Goal: Task Accomplishment & Management: Manage account settings

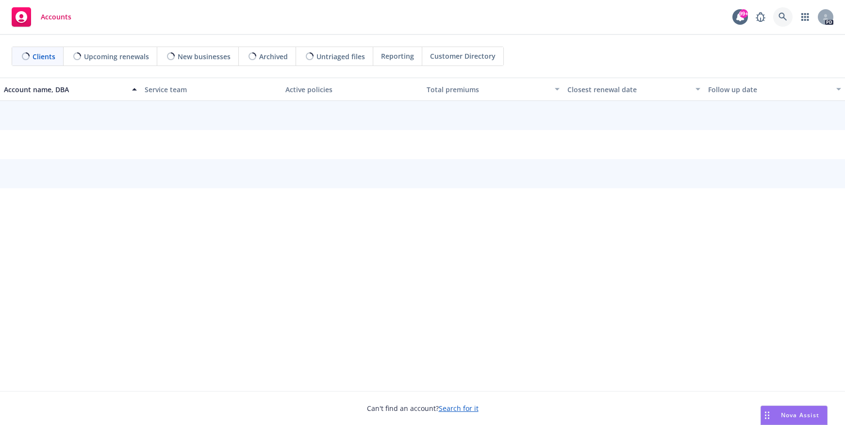
click at [783, 17] on icon at bounding box center [782, 17] width 8 height 8
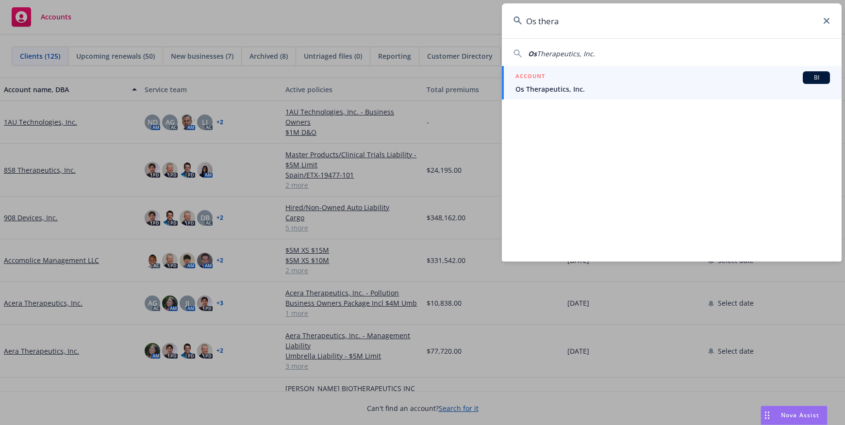
type input "Os thera"
click at [525, 86] on span "Os Therapeutics, Inc." at bounding box center [672, 89] width 314 height 10
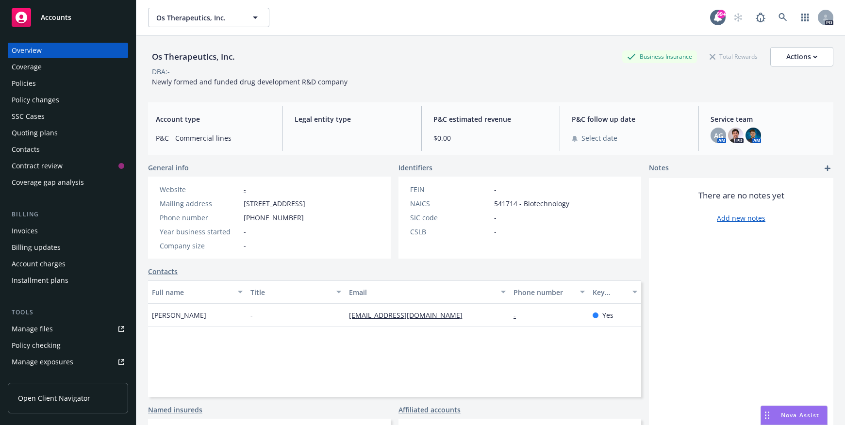
click at [16, 81] on div "Policies" at bounding box center [24, 84] width 24 height 16
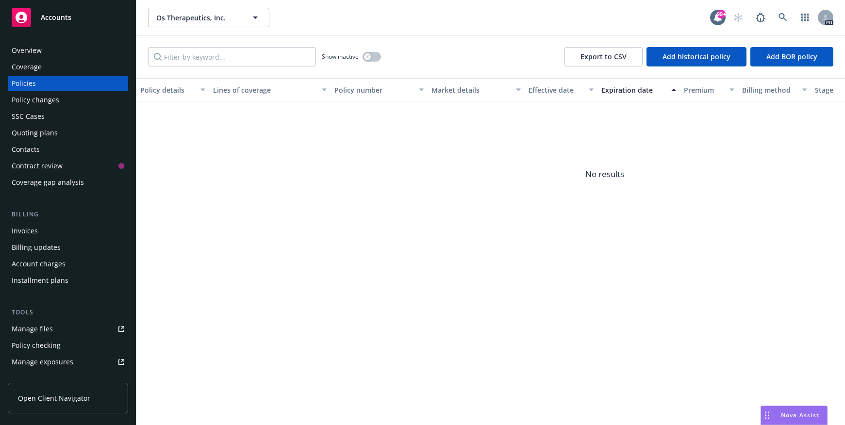
click at [27, 51] on div "Overview" at bounding box center [27, 51] width 30 height 16
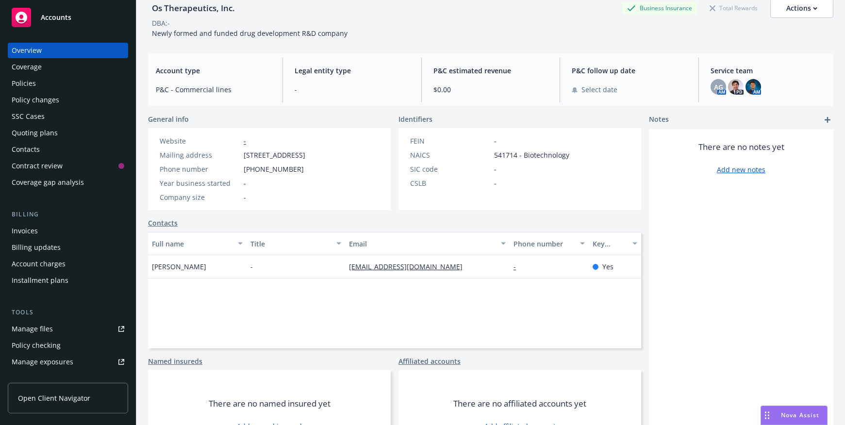
scroll to position [82, 0]
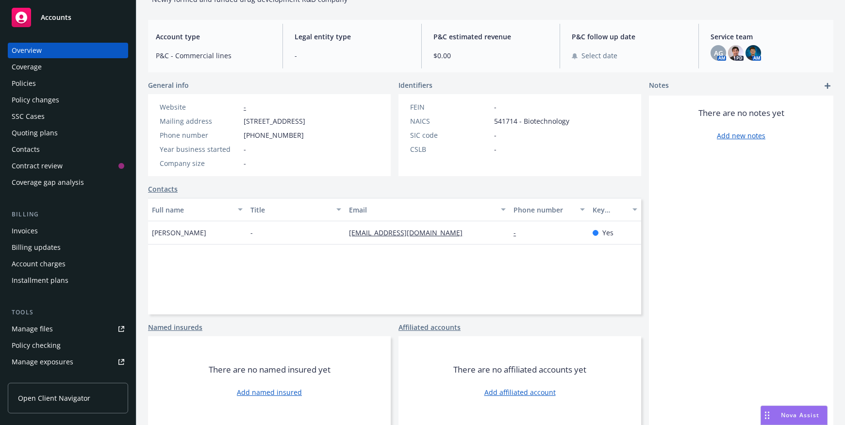
click at [169, 190] on link "Contacts" at bounding box center [163, 189] width 30 height 10
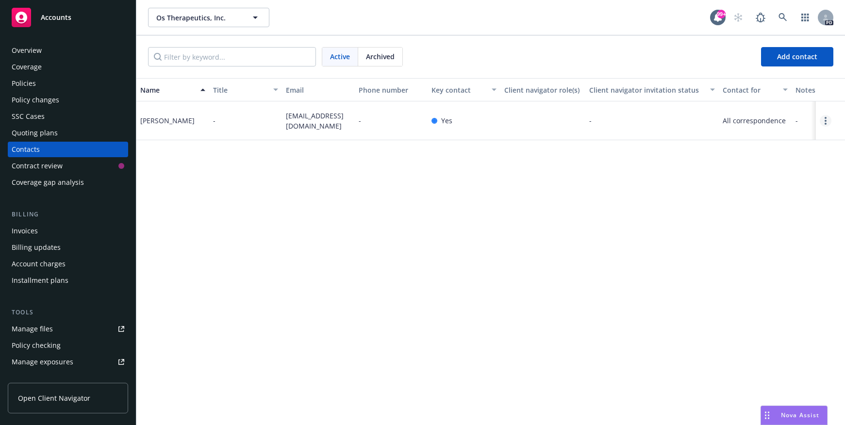
click at [825, 122] on icon "Open options" at bounding box center [825, 121] width 2 height 8
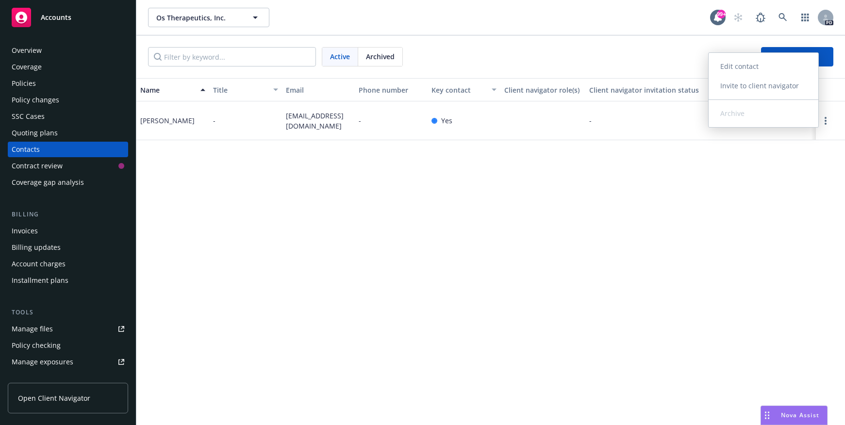
click at [742, 64] on link "Edit contact" at bounding box center [763, 66] width 110 height 19
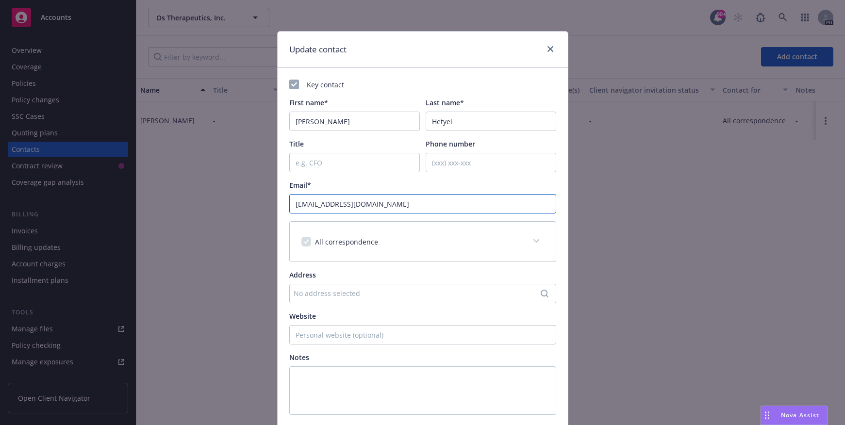
click at [372, 203] on input "bh@ostherapeutics.com" at bounding box center [422, 203] width 267 height 19
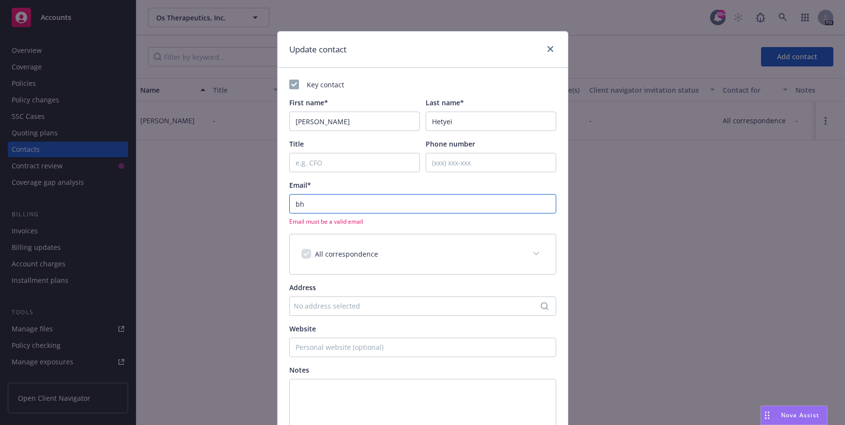
type input "b"
click at [307, 203] on input "Email*" at bounding box center [422, 203] width 267 height 19
paste input "Brittani Hetyei <brittanihetyei@browneconsulting.com>"
click at [344, 203] on input "Brittani Hetyei <brittanihetyei@browneconsulting.com>" at bounding box center [422, 203] width 267 height 19
click at [432, 203] on input "brittanihetyei@browneconsulting.com>" at bounding box center [422, 203] width 267 height 19
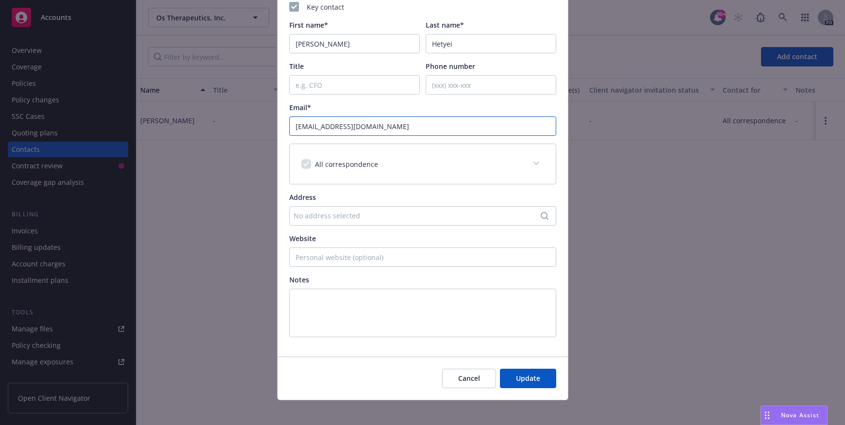
scroll to position [84, 0]
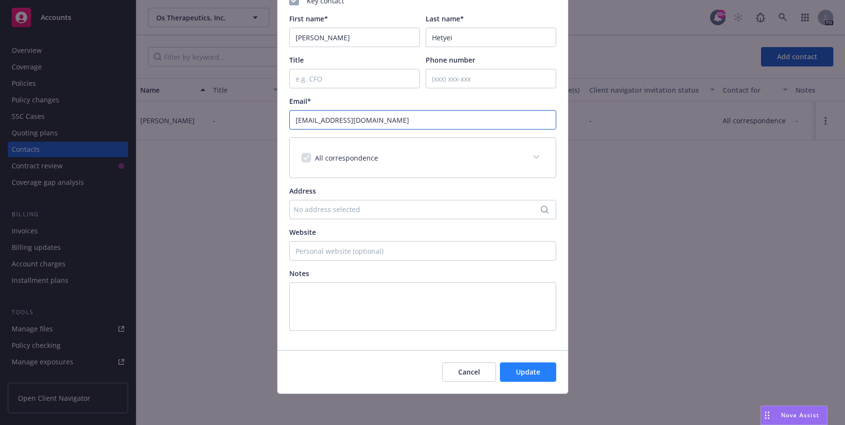
type input "brittanihetyei@browneconsulting.com"
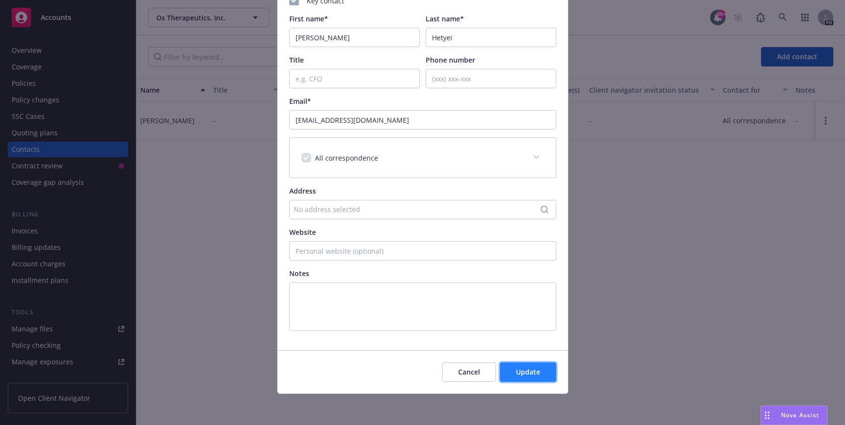
click at [516, 370] on span "Update" at bounding box center [528, 371] width 24 height 9
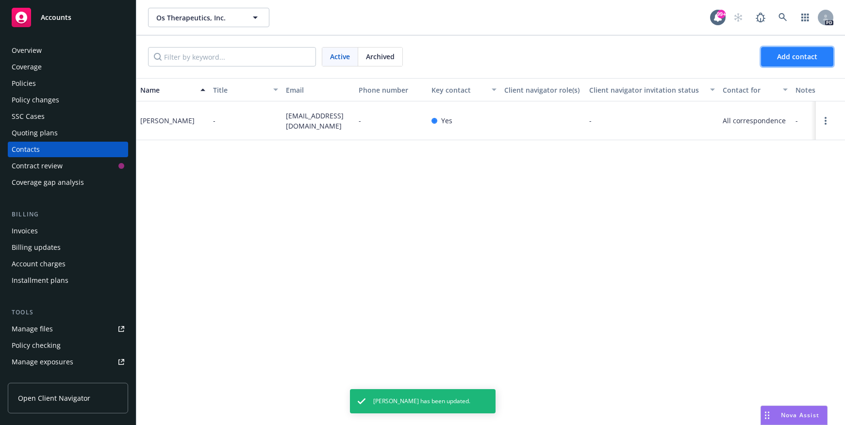
click at [799, 57] on span "Add contact" at bounding box center [797, 56] width 40 height 9
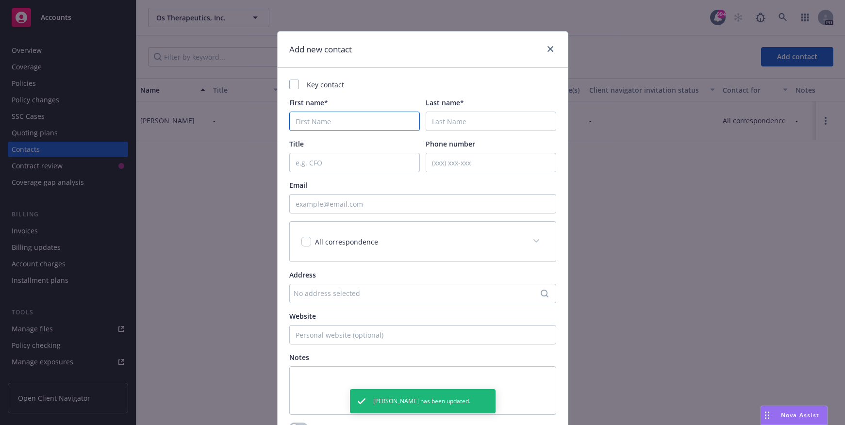
click at [324, 122] on input "First name*" at bounding box center [354, 121] width 130 height 19
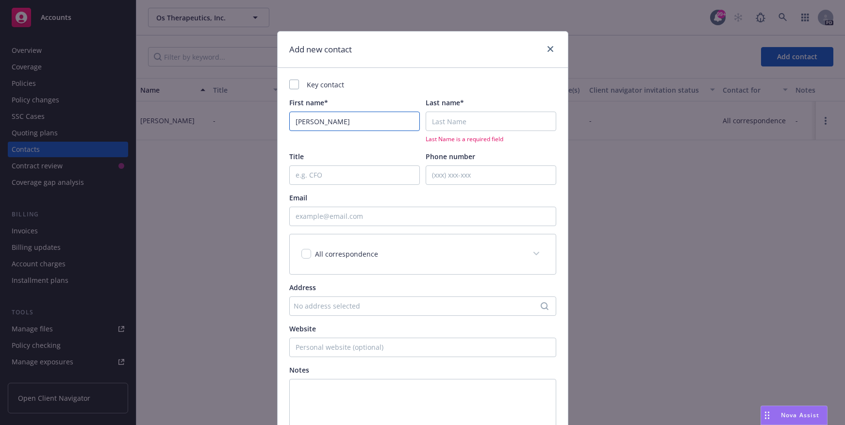
type input "Isabelle"
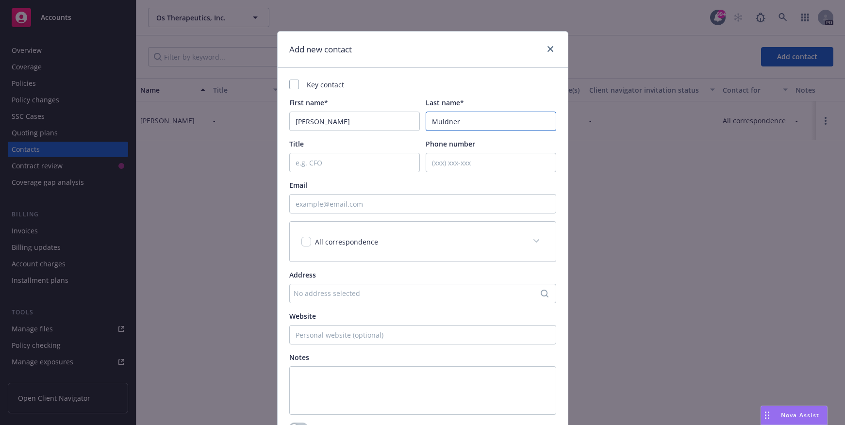
type input "Muldner"
click at [313, 204] on input "Email" at bounding box center [422, 203] width 267 height 19
paste input "isabelle@salvia.de"
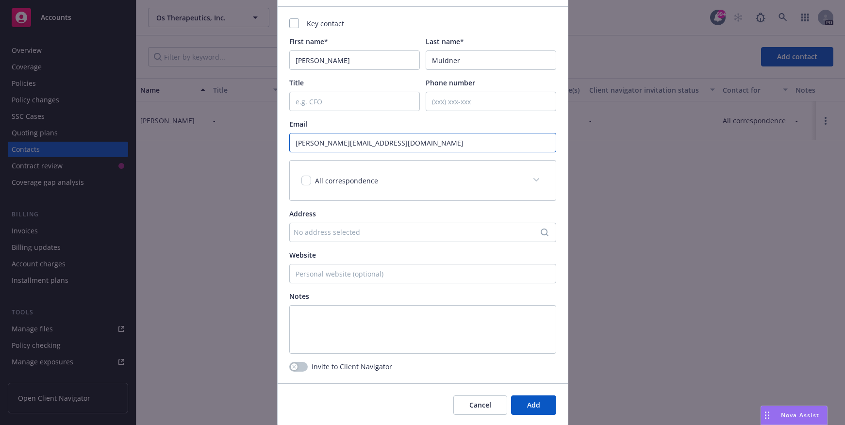
scroll to position [94, 0]
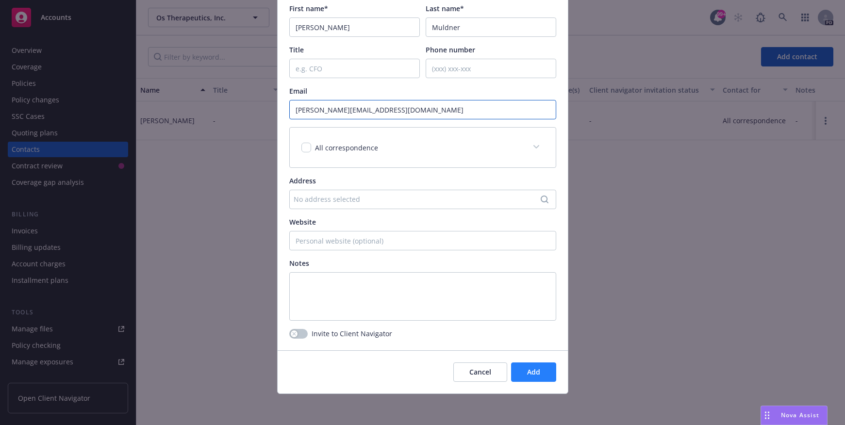
type input "isabelle@salvia.de"
click at [527, 369] on span "Add" at bounding box center [533, 371] width 13 height 9
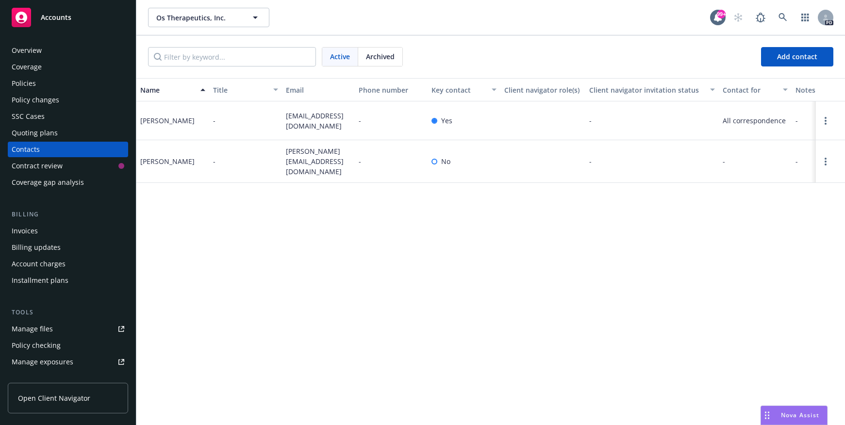
click at [79, 398] on span "Open Client Navigator" at bounding box center [54, 398] width 72 height 10
click at [782, 16] on icon at bounding box center [782, 17] width 9 height 9
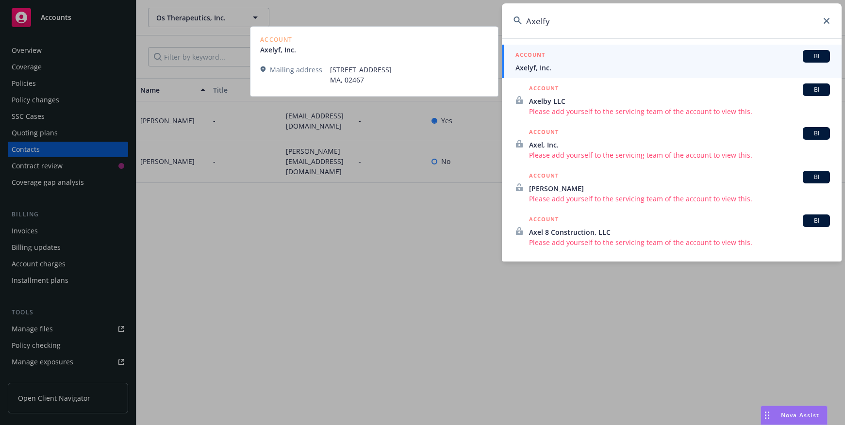
type input "Axelfy"
click at [539, 67] on span "Axelyf, Inc." at bounding box center [672, 68] width 314 height 10
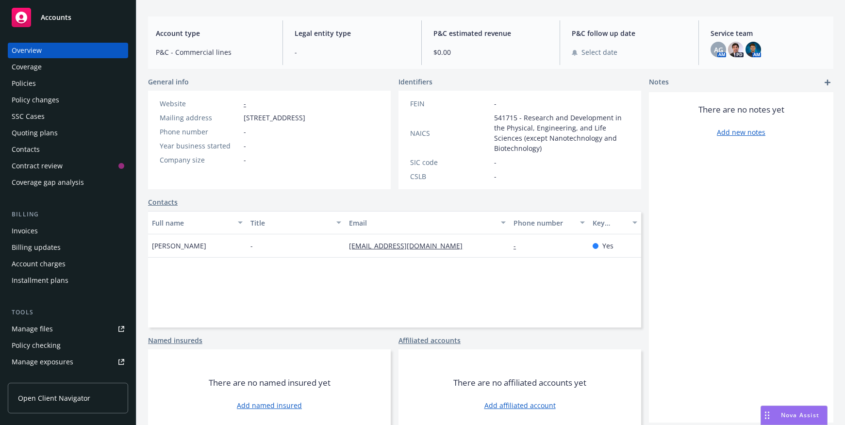
scroll to position [99, 0]
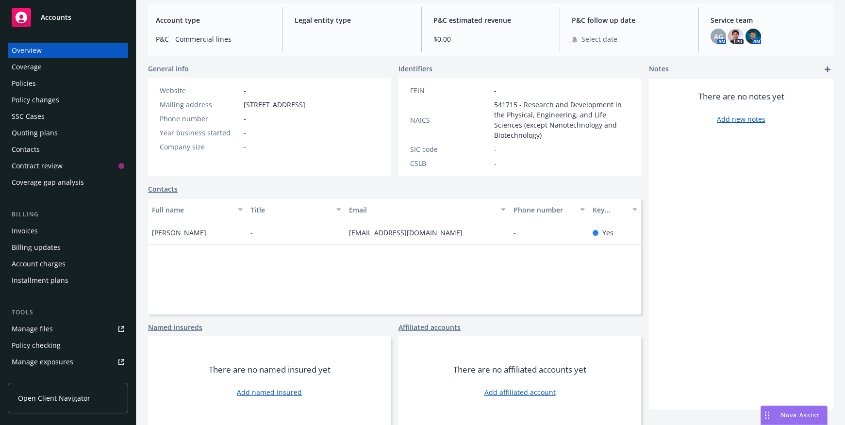
click at [172, 189] on link "Contacts" at bounding box center [163, 189] width 30 height 10
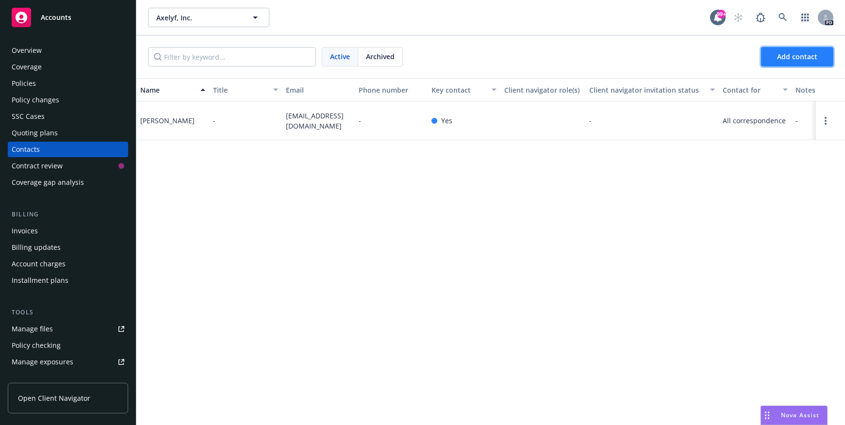
click at [780, 58] on span "Add contact" at bounding box center [797, 56] width 40 height 9
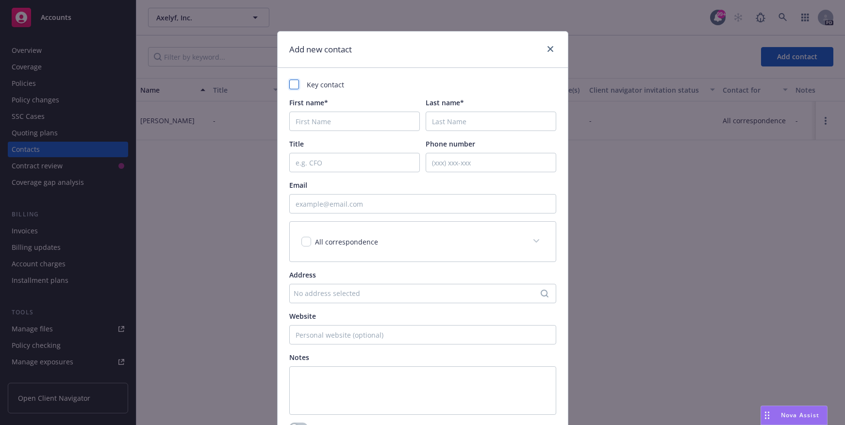
click at [292, 82] on div at bounding box center [294, 85] width 10 height 10
checkbox input "true"
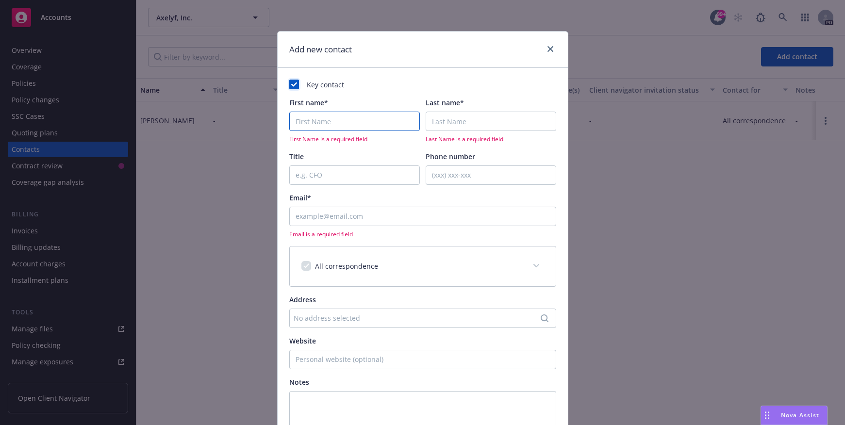
click at [294, 121] on input "First name*" at bounding box center [354, 121] width 130 height 19
type input "Brittani"
click at [440, 123] on input "Last name*" at bounding box center [490, 121] width 130 height 19
type input "Hetyei"
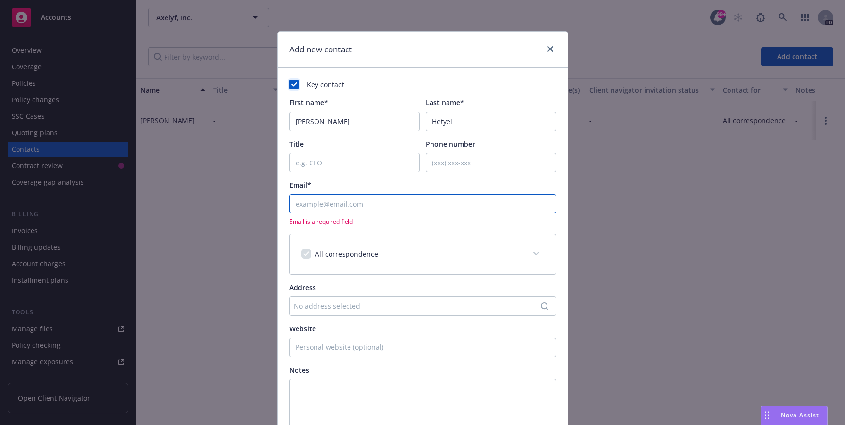
click at [310, 205] on input "Email*" at bounding box center [422, 203] width 267 height 19
type input "brittanihetyei@browneconsulting.com"
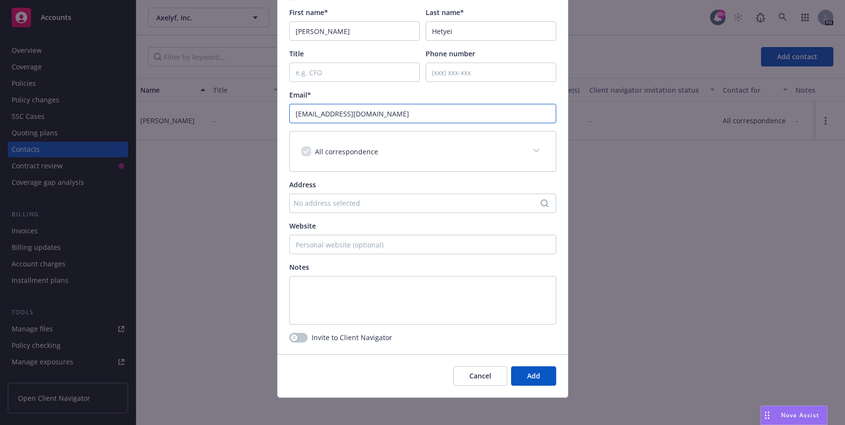
scroll to position [94, 0]
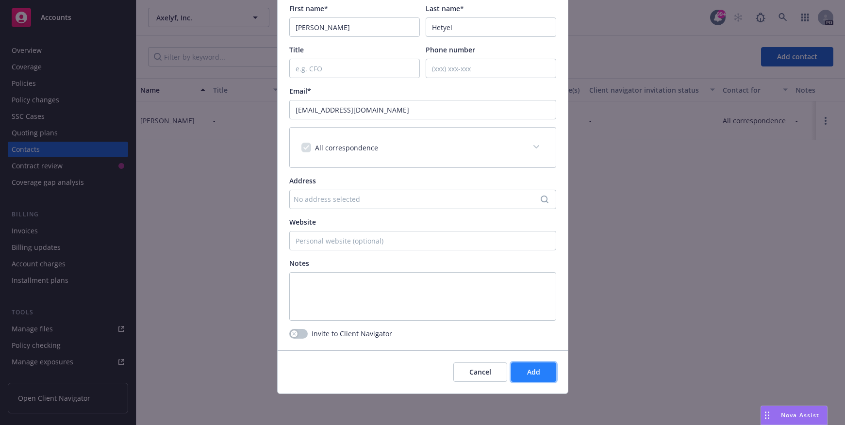
click at [542, 375] on button "Add" at bounding box center [533, 371] width 45 height 19
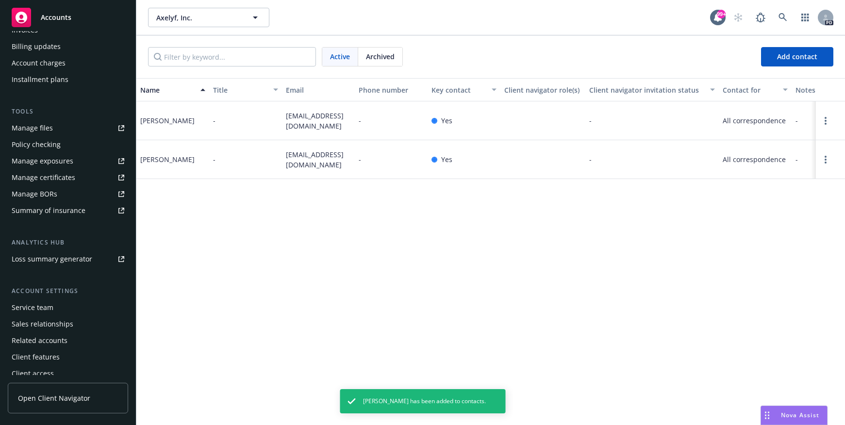
scroll to position [207, 0]
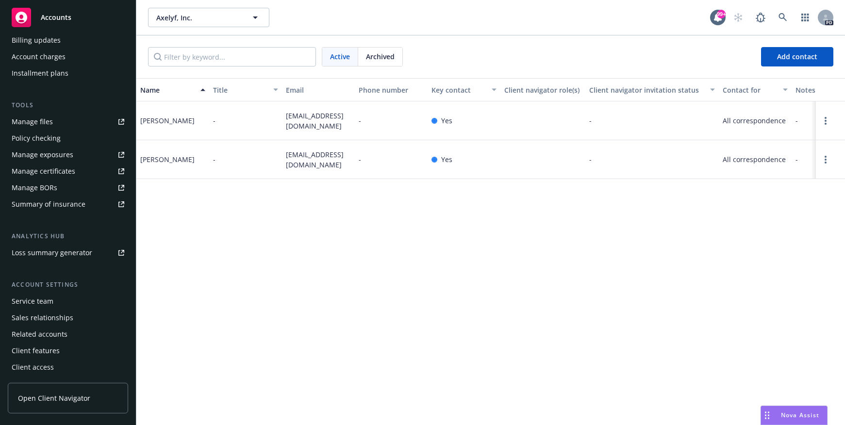
click at [55, 397] on span "Open Client Navigator" at bounding box center [54, 398] width 72 height 10
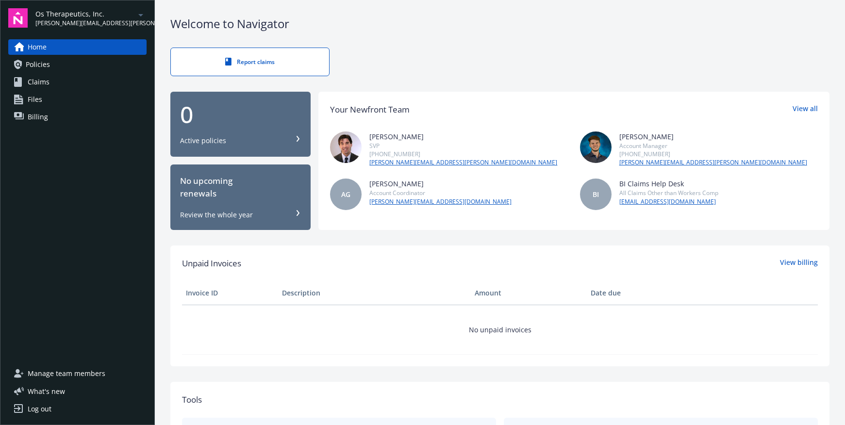
click at [78, 374] on span "Manage team members" at bounding box center [67, 374] width 78 height 16
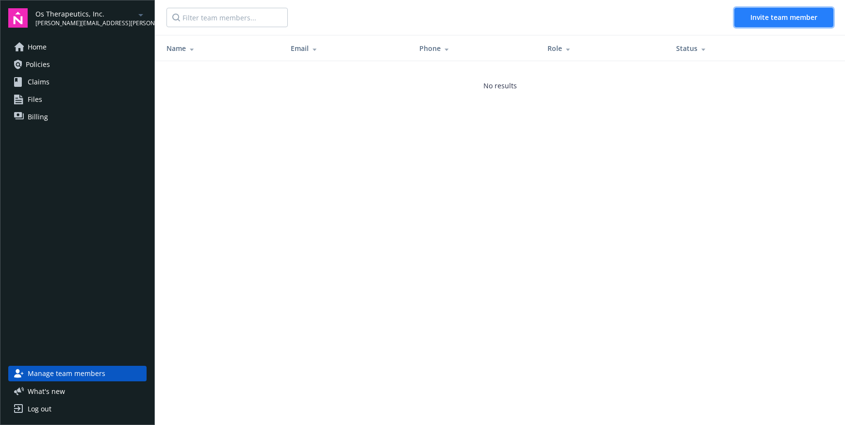
click at [789, 20] on span "Invite team member" at bounding box center [783, 17] width 67 height 9
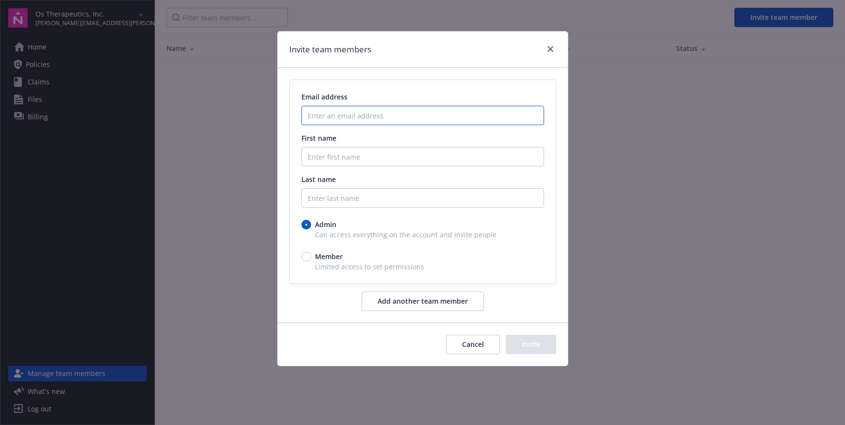
click at [324, 114] on input "Enter an email address" at bounding box center [422, 115] width 243 height 19
type input "brittanihetyei@browneconsulting.com"
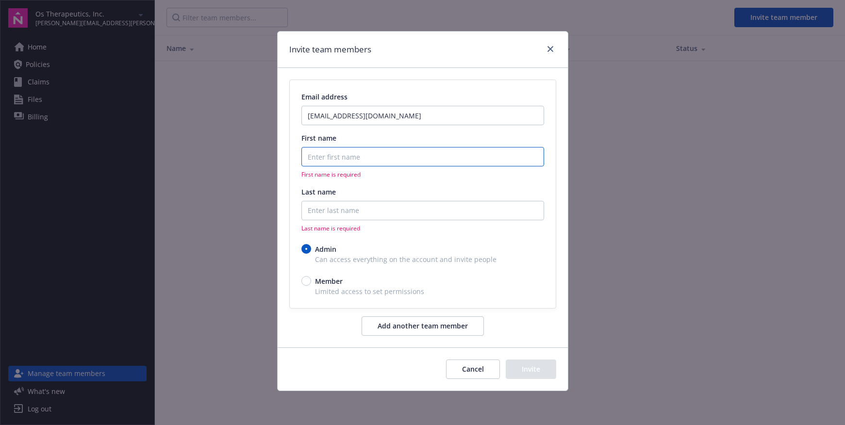
click at [315, 156] on input "First name" at bounding box center [422, 156] width 243 height 19
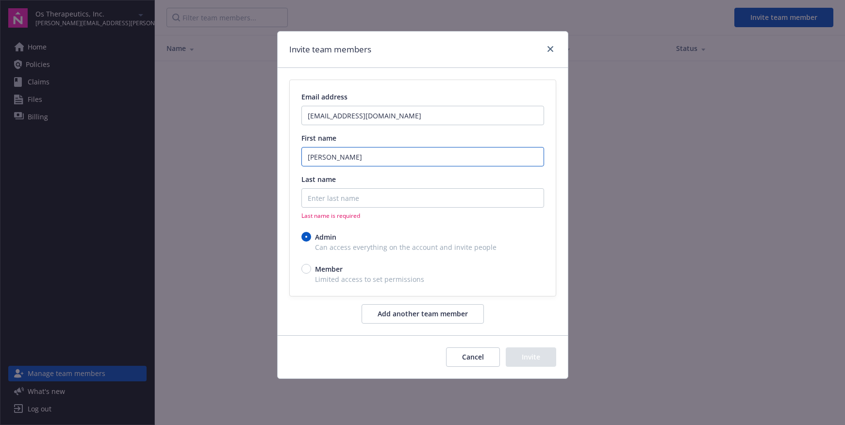
type input "Brittani"
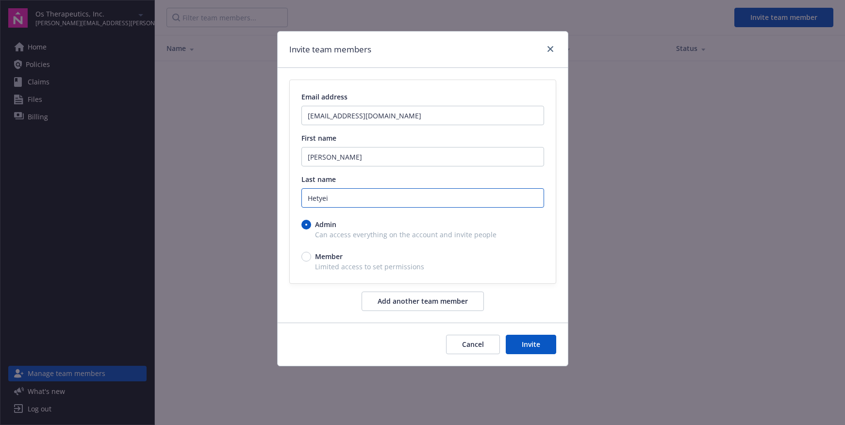
type input "Hetyei"
click at [394, 301] on button "Add another team member" at bounding box center [422, 301] width 122 height 19
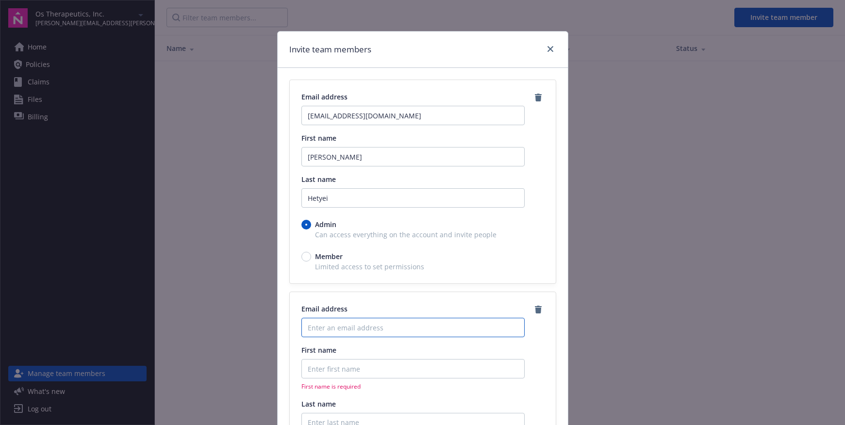
click at [335, 328] on input "Enter an email address" at bounding box center [412, 327] width 223 height 19
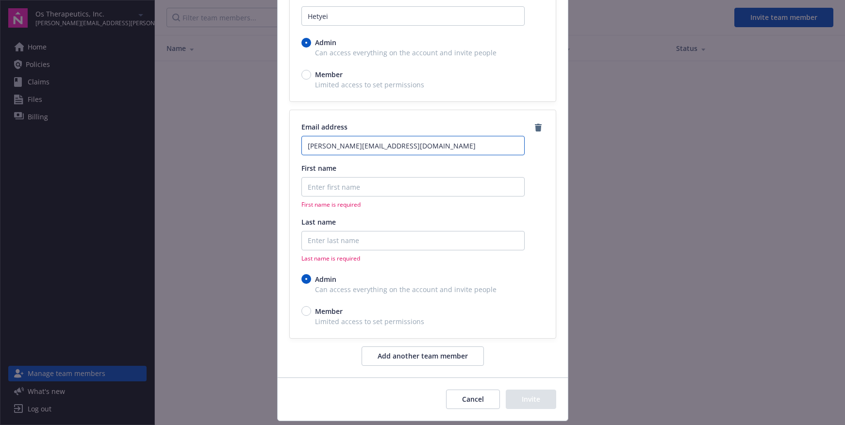
scroll to position [194, 0]
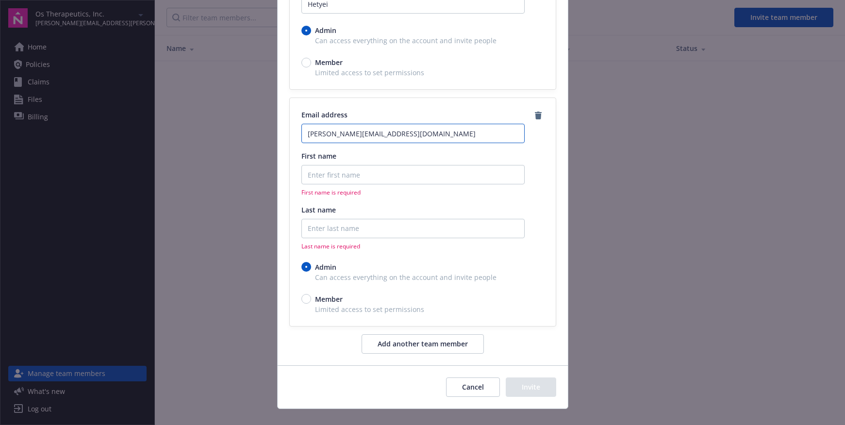
type input "isabelle@salvia.de"
click at [320, 176] on input "First name" at bounding box center [412, 174] width 223 height 19
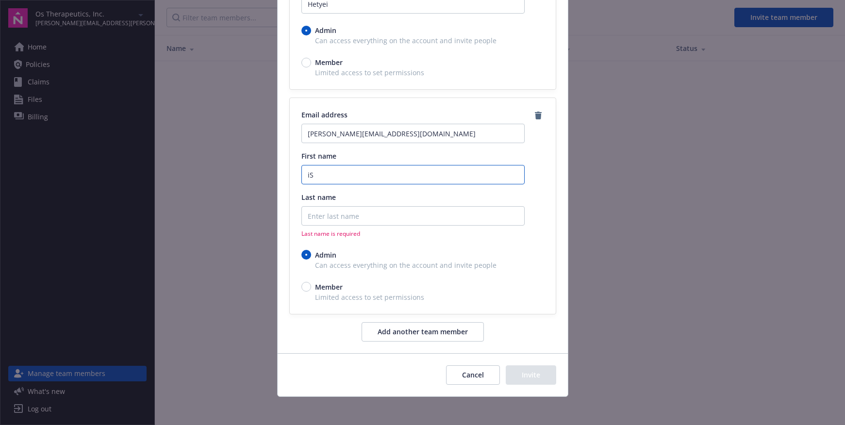
type input "i"
type input "Isabelle"
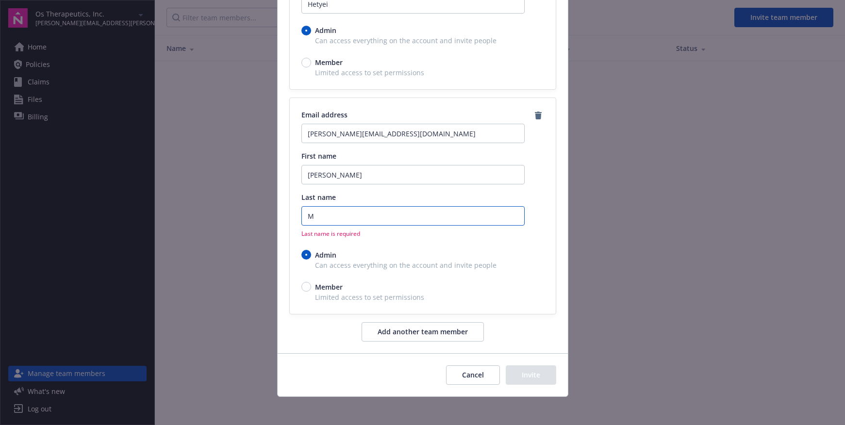
scroll to position [184, 0]
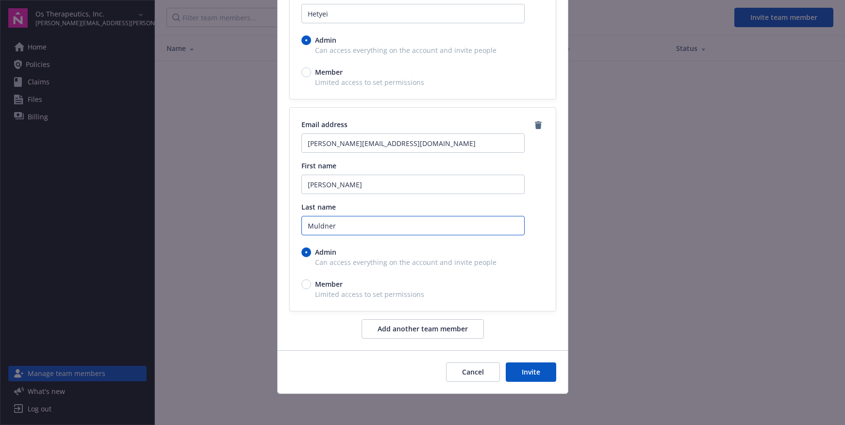
type input "Muldner"
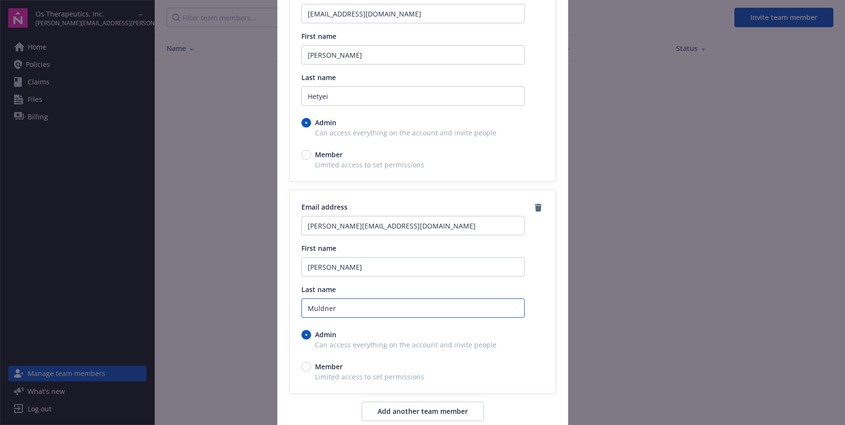
scroll to position [146, 0]
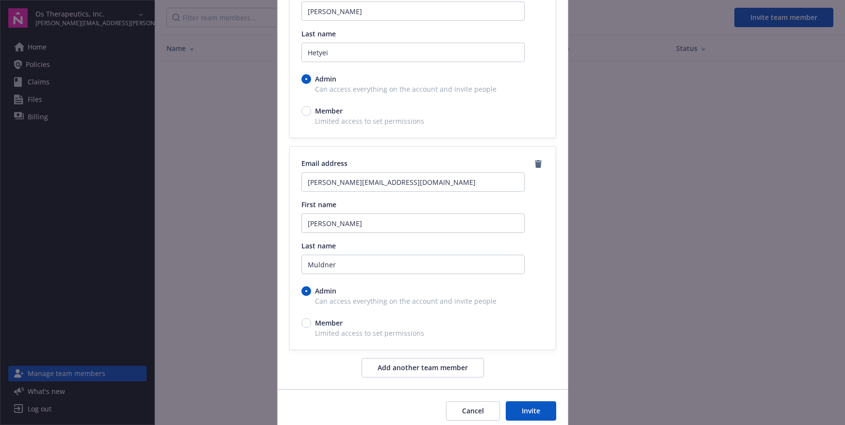
click at [533, 410] on button "Invite" at bounding box center [530, 410] width 50 height 19
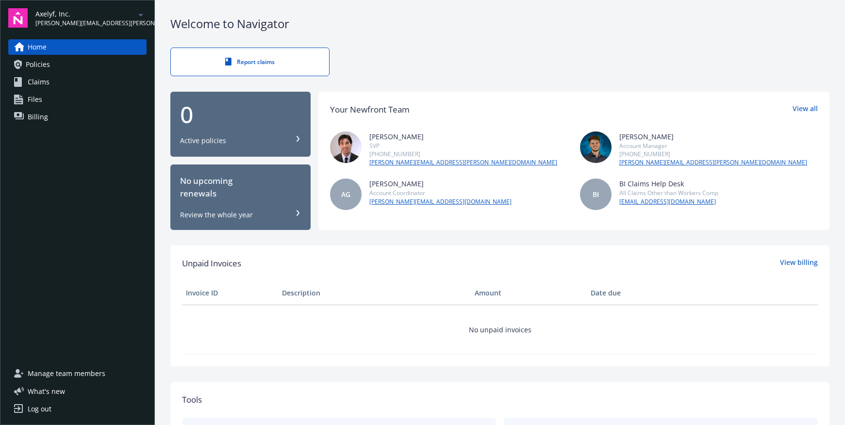
click at [61, 375] on span "Manage team members" at bounding box center [67, 374] width 78 height 16
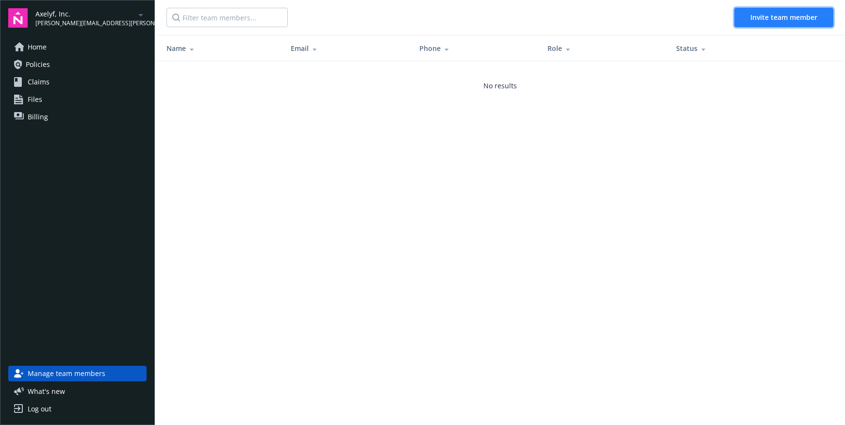
click at [765, 18] on span "Invite team member" at bounding box center [783, 17] width 67 height 9
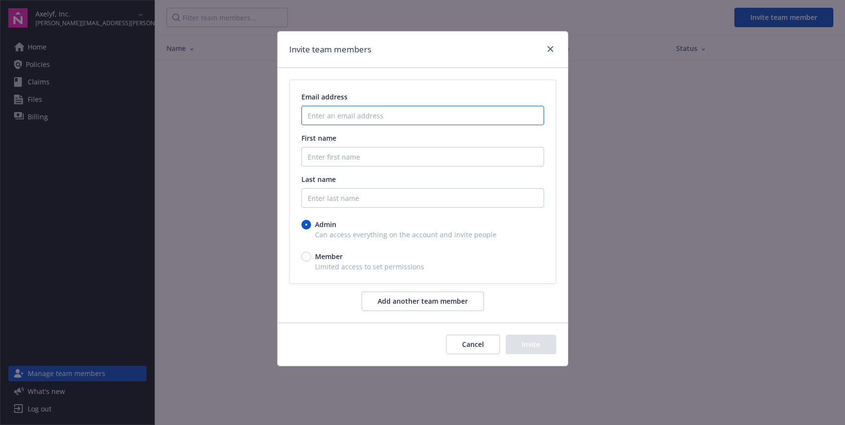
click at [312, 115] on input "Enter an email address" at bounding box center [422, 115] width 243 height 19
type input "brittanihetyei@browneconsulting.com"
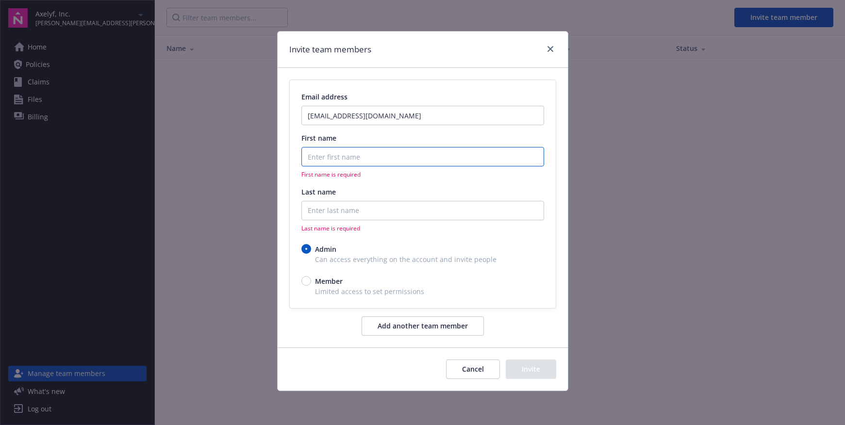
click at [325, 159] on input "First name" at bounding box center [422, 156] width 243 height 19
type input "Brittani"
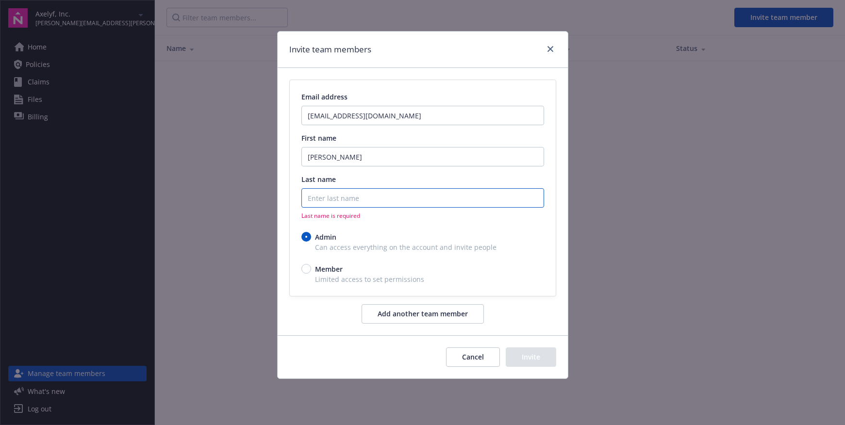
click at [310, 196] on input "Last name" at bounding box center [422, 197] width 243 height 19
type input "Hetyei"
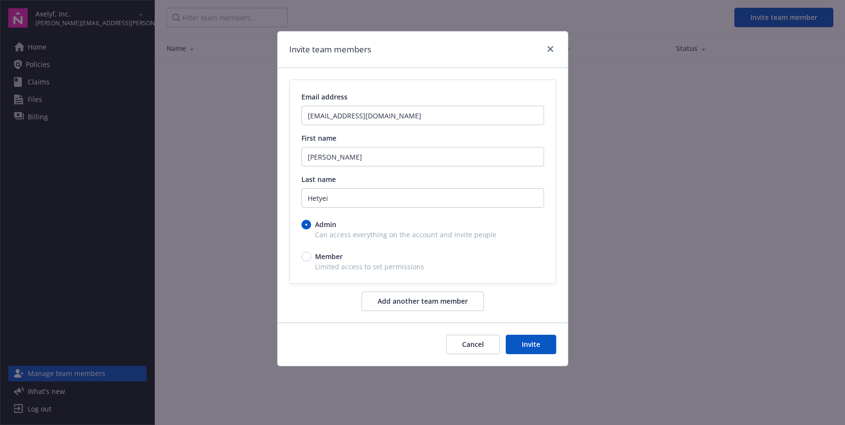
click at [394, 298] on button "Add another team member" at bounding box center [422, 301] width 122 height 19
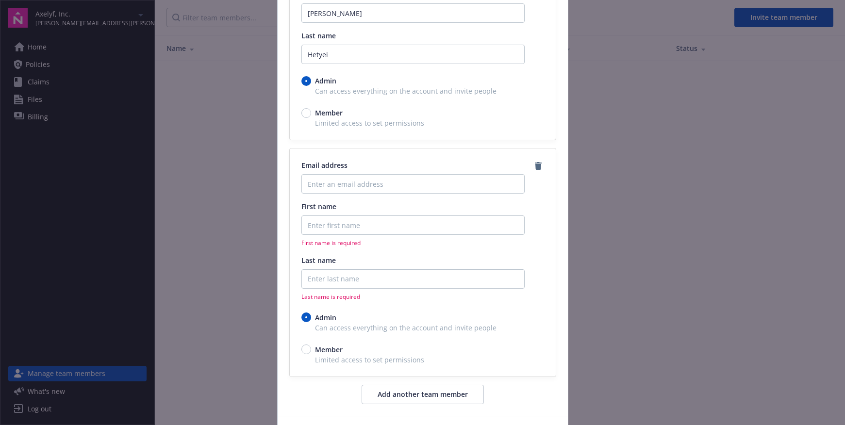
scroll to position [194, 0]
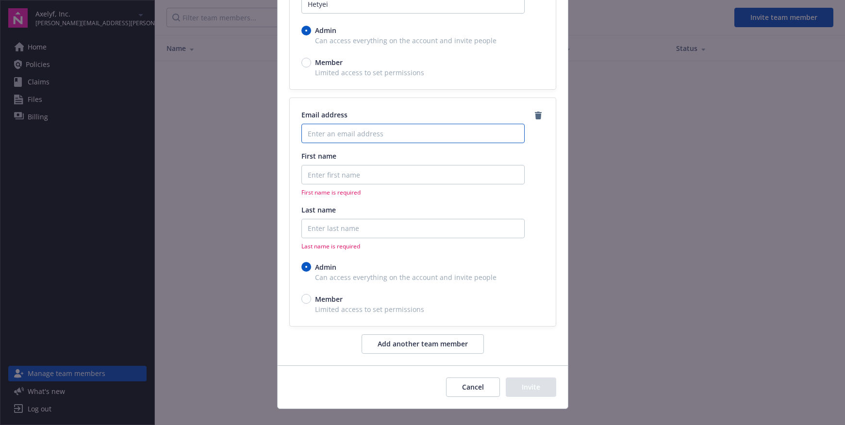
click at [326, 134] on input "Enter an email address" at bounding box center [412, 133] width 223 height 19
click at [311, 131] on input "Enter an email address" at bounding box center [412, 133] width 223 height 19
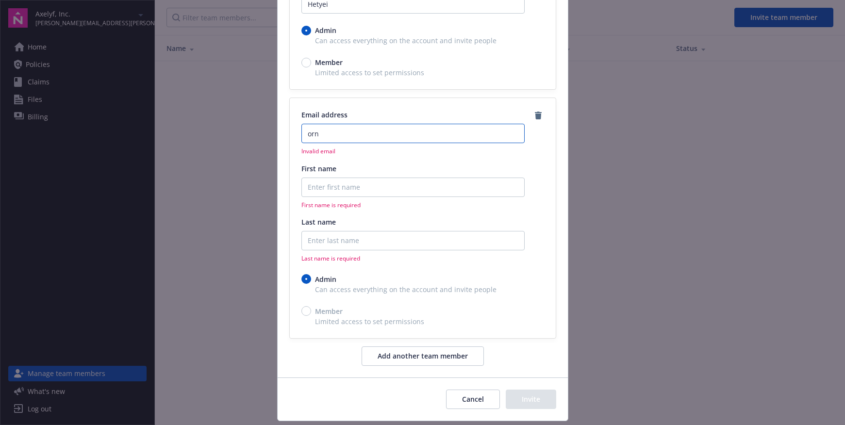
type input "orn"
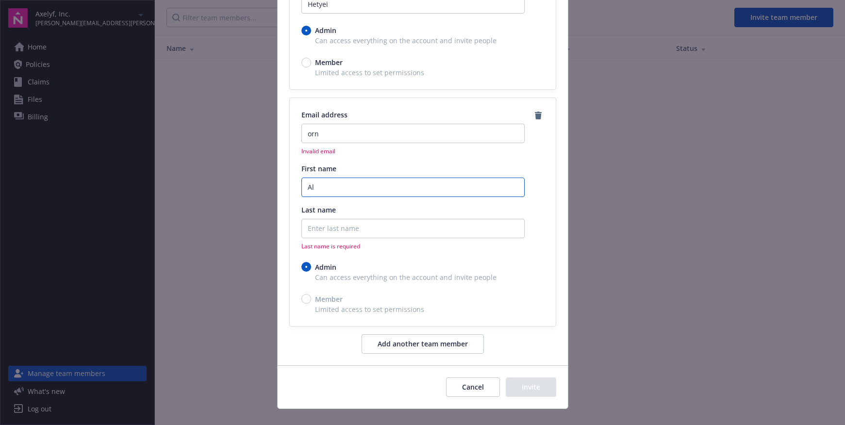
type input "A"
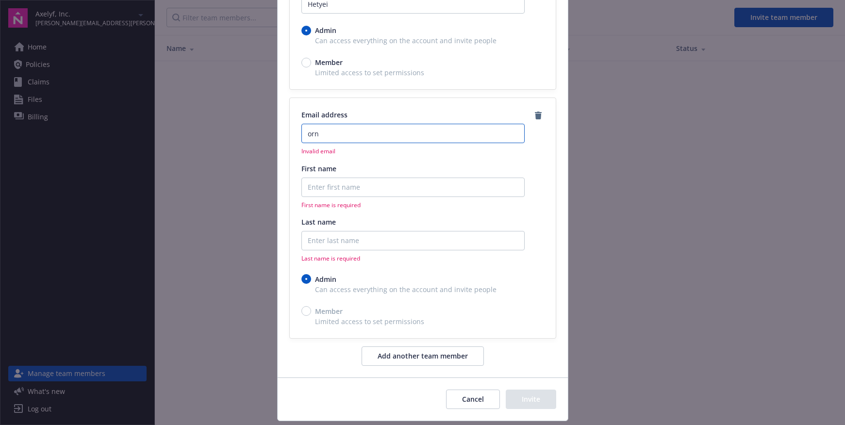
click at [315, 131] on input "orn" at bounding box center [412, 133] width 223 height 19
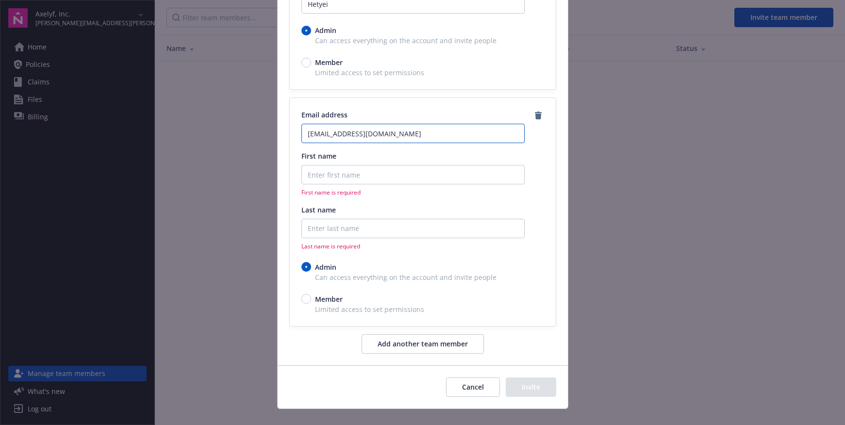
type input "orn@axelyf.com"
click at [311, 172] on input "First name" at bounding box center [412, 174] width 223 height 19
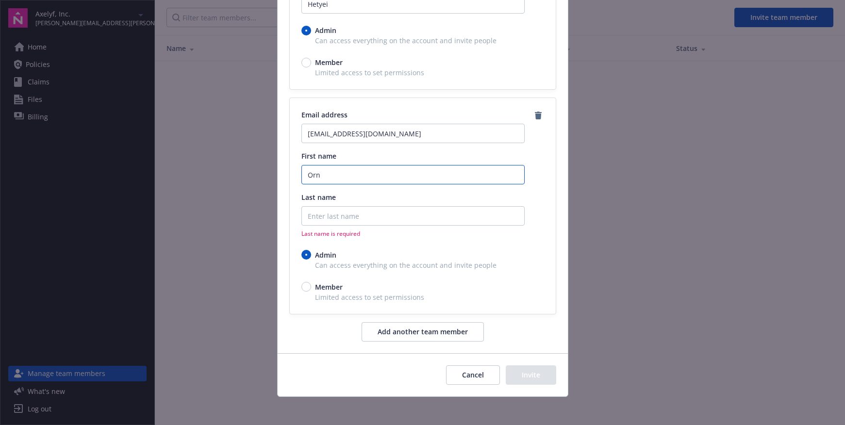
type input "Orn"
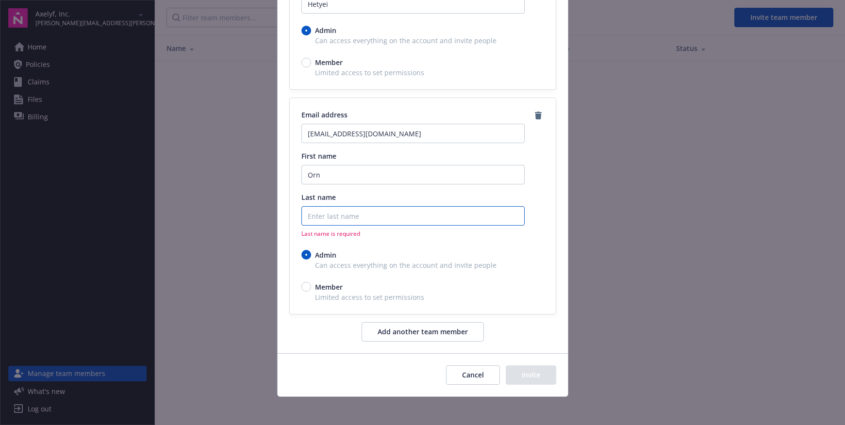
click at [313, 216] on input "Last name" at bounding box center [412, 215] width 223 height 19
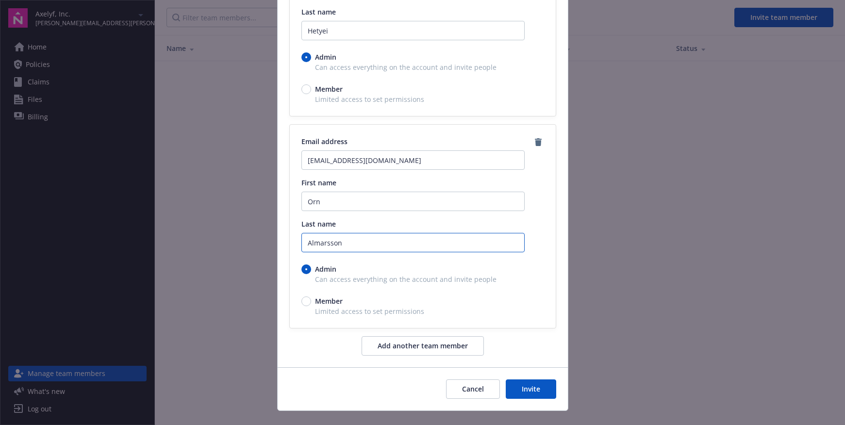
scroll to position [184, 0]
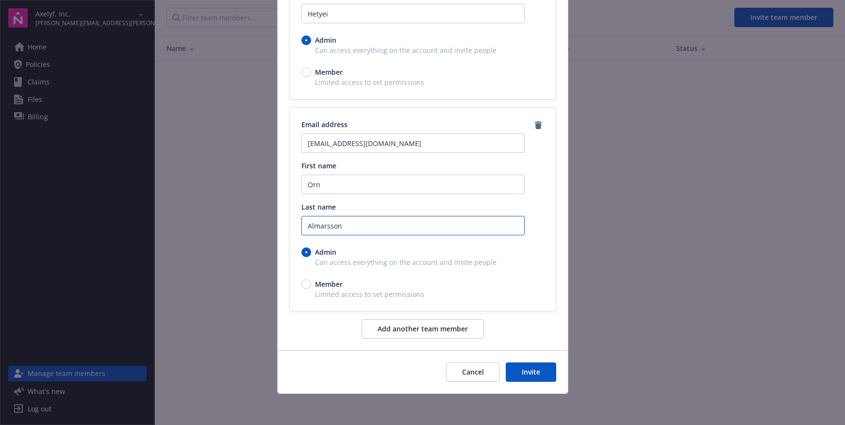
type input "Almarsson"
click at [528, 375] on button "Invite" at bounding box center [530, 371] width 50 height 19
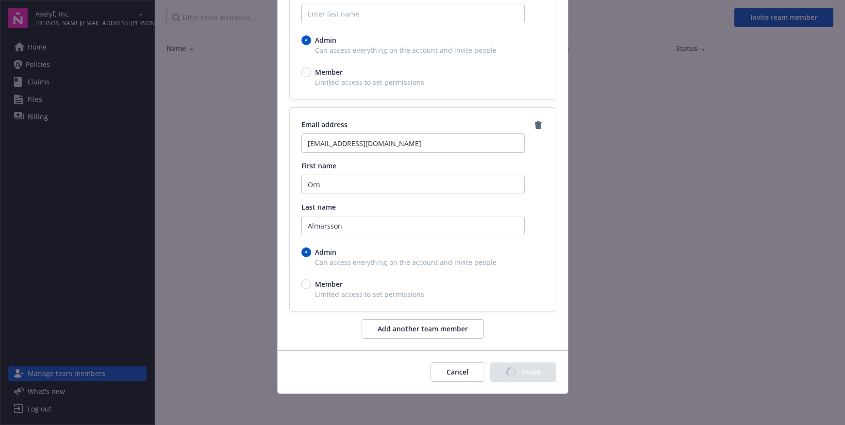
scroll to position [0, 0]
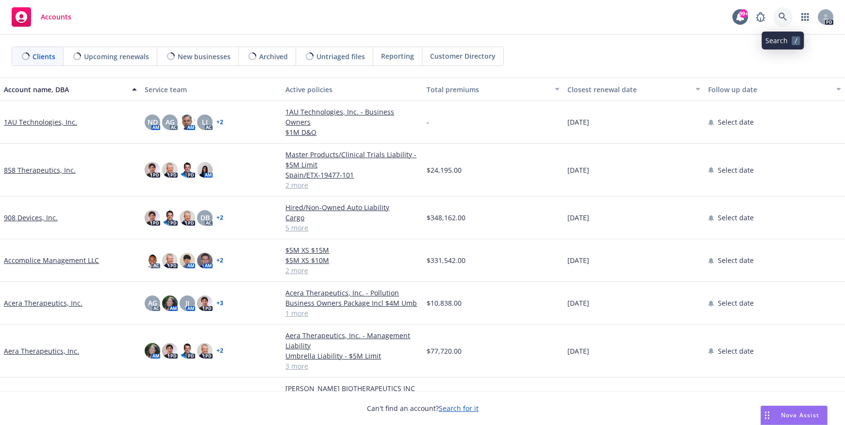
click at [779, 16] on icon at bounding box center [782, 17] width 8 height 8
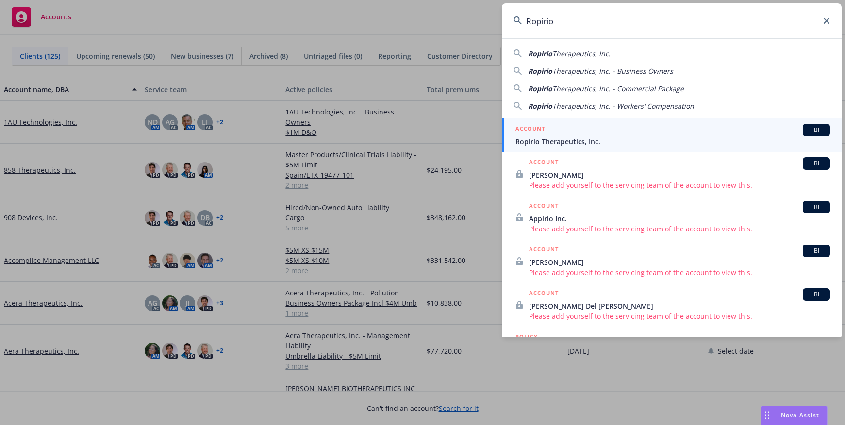
type input "Ropirio"
click at [575, 141] on span "Ropirio Therapeutics, Inc." at bounding box center [672, 141] width 314 height 10
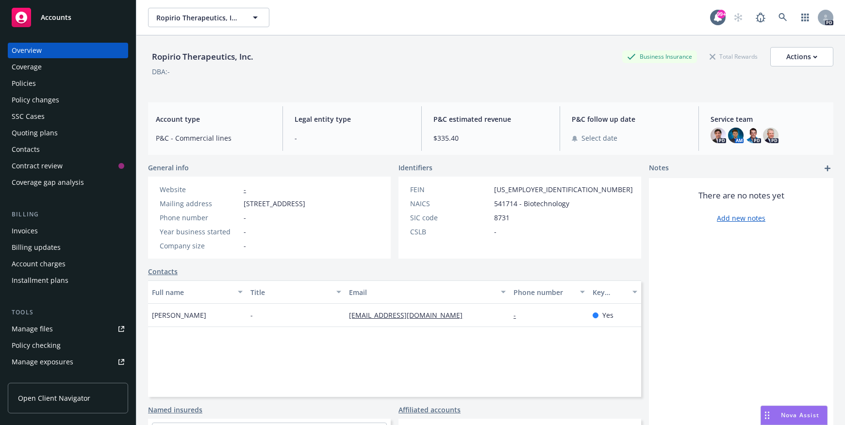
click at [23, 86] on div "Policies" at bounding box center [24, 84] width 24 height 16
